Goal: Information Seeking & Learning: Learn about a topic

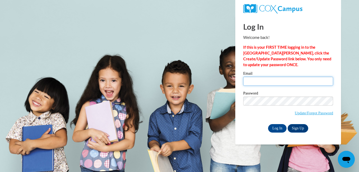
click at [287, 85] on input "Email" at bounding box center [288, 81] width 90 height 9
type input "[EMAIL_ADDRESS][DOMAIN_NAME]"
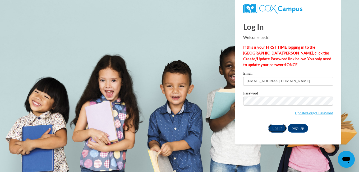
click at [275, 126] on input "Log In" at bounding box center [277, 128] width 19 height 8
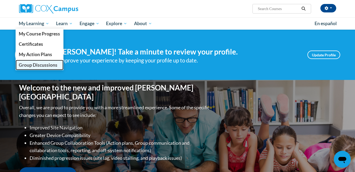
click at [29, 66] on span "Group Discussions" at bounding box center [38, 65] width 39 height 6
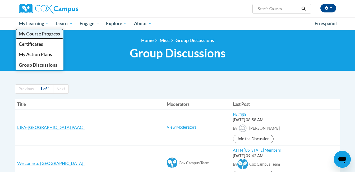
click at [33, 31] on span "My Course Progress" at bounding box center [39, 34] width 41 height 6
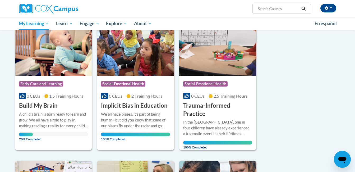
scroll to position [243, 0]
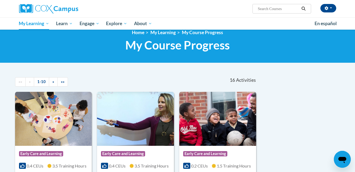
scroll to position [0, 0]
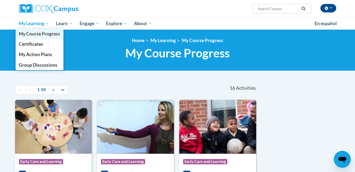
click at [31, 35] on span "My Course Progress" at bounding box center [39, 34] width 41 height 6
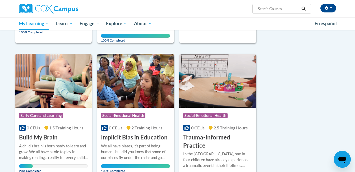
scroll to position [212, 0]
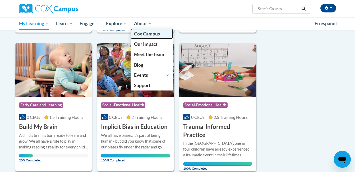
click at [145, 32] on span "Cox Campus" at bounding box center [147, 34] width 26 height 6
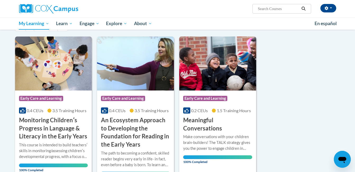
scroll to position [0, 0]
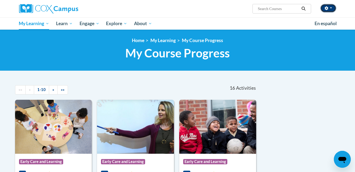
click at [329, 10] on button "button" at bounding box center [329, 8] width 16 height 8
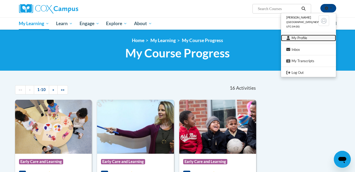
click at [297, 36] on link "My Profile" at bounding box center [308, 38] width 55 height 7
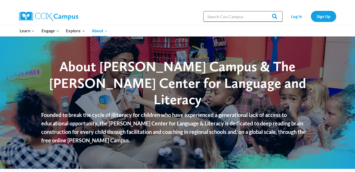
click at [243, 17] on input "Search in [URL][DOMAIN_NAME]" at bounding box center [242, 16] width 79 height 11
type input "rotary club"
click at [275, 14] on input "Search" at bounding box center [272, 16] width 21 height 11
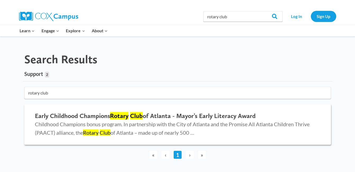
click at [158, 115] on h2 "Early Childhood Champions Rotary Club of Atlanta - Mayor’s Early Literacy Award" at bounding box center [178, 116] width 286 height 8
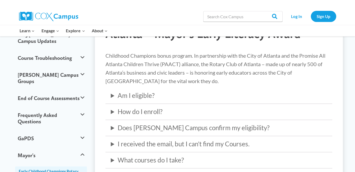
scroll to position [63, 0]
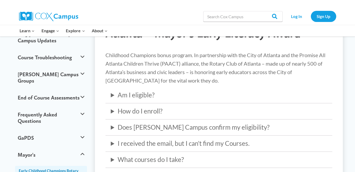
click at [136, 112] on summary "How do I enroll?" at bounding box center [219, 111] width 216 height 10
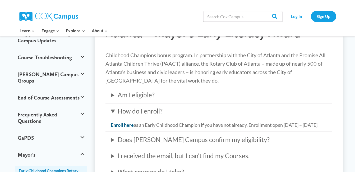
click at [126, 125] on strong "Enroll here" at bounding box center [122, 125] width 23 height 6
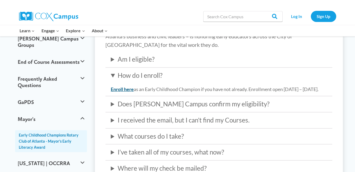
scroll to position [103, 0]
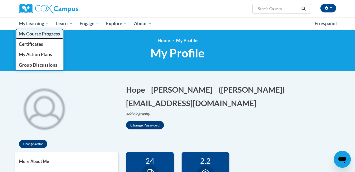
click at [43, 29] on link "My Course Progress" at bounding box center [40, 34] width 48 height 10
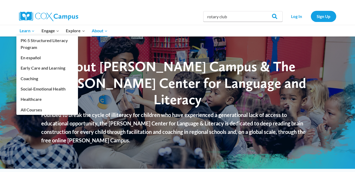
click at [32, 31] on icon "Expand" at bounding box center [33, 31] width 4 height 4
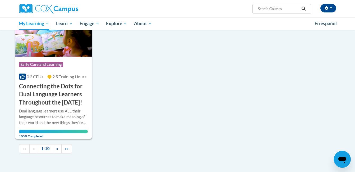
scroll to position [531, 0]
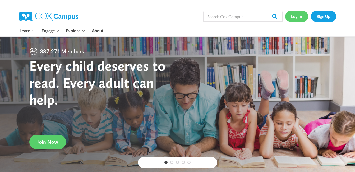
click at [302, 15] on link "Log In" at bounding box center [296, 16] width 23 height 11
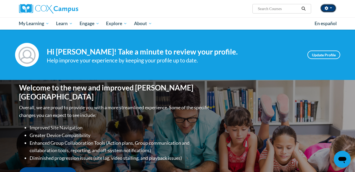
click at [333, 6] on button "button" at bounding box center [329, 8] width 16 height 8
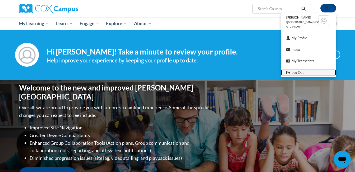
click at [299, 71] on link "Log Out" at bounding box center [308, 72] width 55 height 7
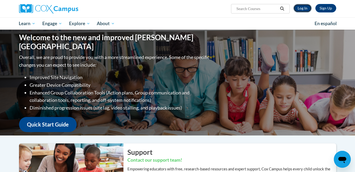
click at [303, 9] on link "Log In" at bounding box center [303, 8] width 18 height 8
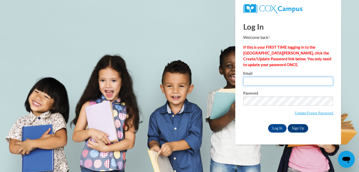
click at [247, 80] on input "Email" at bounding box center [288, 81] width 90 height 9
type input "[EMAIL_ADDRESS][DOMAIN_NAME]"
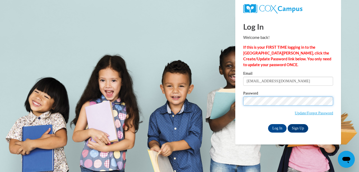
click at [268, 124] on input "Log In" at bounding box center [277, 128] width 19 height 8
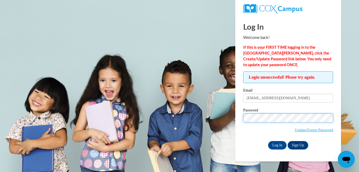
click at [268, 141] on input "Log In" at bounding box center [277, 145] width 19 height 8
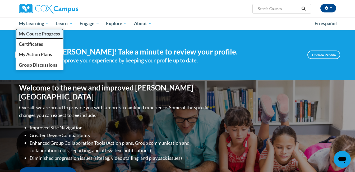
click at [42, 33] on span "My Course Progress" at bounding box center [39, 34] width 41 height 6
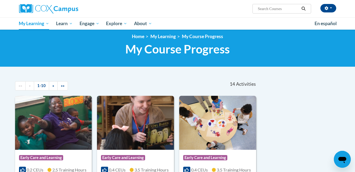
scroll to position [8, 0]
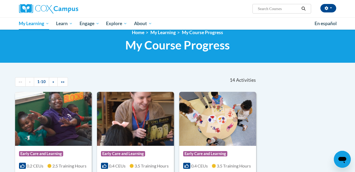
click at [260, 8] on input "Search..." at bounding box center [278, 9] width 42 height 6
type input "rotary"
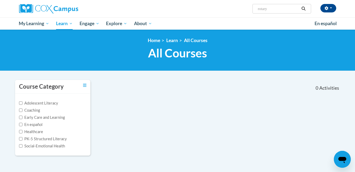
click at [273, 9] on input "rotary" at bounding box center [278, 9] width 42 height 6
type input "rotary club of [GEOGRAPHIC_DATA]"
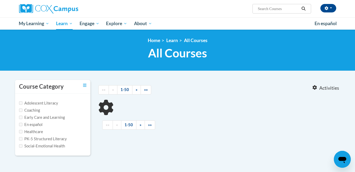
type input "rotary club of [GEOGRAPHIC_DATA]"
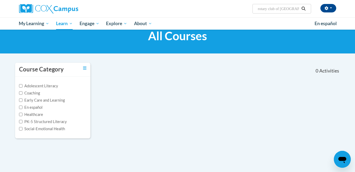
scroll to position [15, 0]
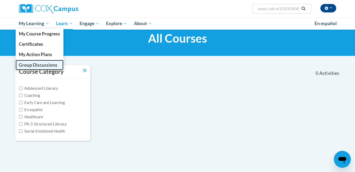
click at [40, 63] on span "Group Discussions" at bounding box center [38, 65] width 39 height 6
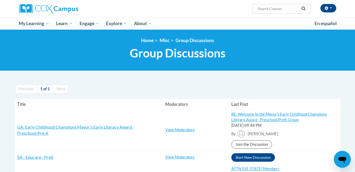
click at [287, 6] on input "Search..." at bounding box center [278, 9] width 42 height 6
type input "rotary club of [GEOGRAPHIC_DATA]"
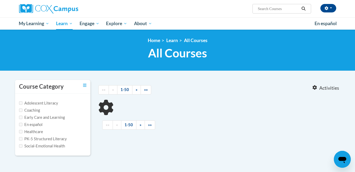
type input "rotary club of [GEOGRAPHIC_DATA]"
